Goal: Transaction & Acquisition: Purchase product/service

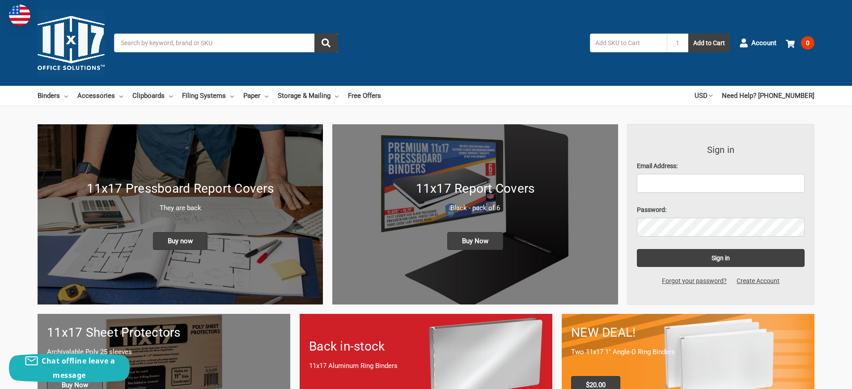
click at [76, 376] on span "Buy Now" at bounding box center [75, 385] width 56 height 18
click at [180, 232] on span "Buy now" at bounding box center [180, 241] width 55 height 18
click at [475, 232] on span "Buy Now" at bounding box center [475, 241] width 56 height 18
